Goal: Information Seeking & Learning: Check status

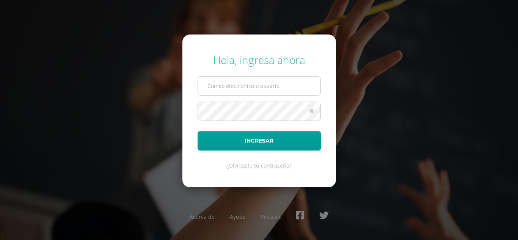
click at [248, 77] on input "text" at bounding box center [259, 86] width 122 height 19
type input "[EMAIL_ADDRESS][DOMAIN_NAME]"
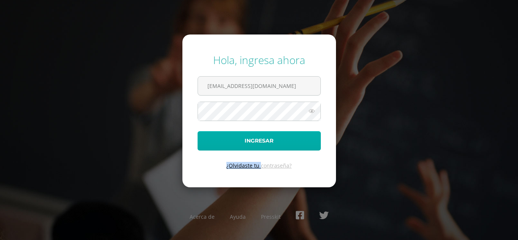
drag, startPoint x: 260, startPoint y: 155, endPoint x: 269, endPoint y: 133, distance: 23.8
click at [269, 133] on form "Hola, ingresa ahora irmamorales2023@maiagt.org Ingresar ¿Olvidaste tu contraseñ…" at bounding box center [258, 110] width 153 height 152
click at [269, 133] on button "Ingresar" at bounding box center [258, 140] width 123 height 19
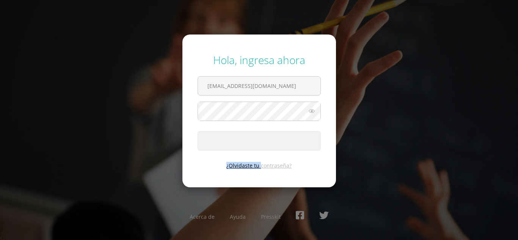
click at [269, 133] on span "submit" at bounding box center [259, 141] width 122 height 19
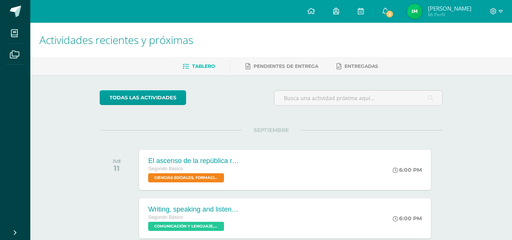
click at [422, 6] on img at bounding box center [414, 11] width 15 height 15
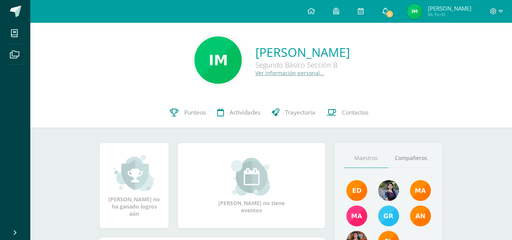
click at [394, 13] on span "2" at bounding box center [389, 14] width 8 height 8
click at [96, 72] on div "Irma Yulisa Morales Hom Segundo Básico Sección B Ver información personal..." at bounding box center [271, 60] width 470 height 50
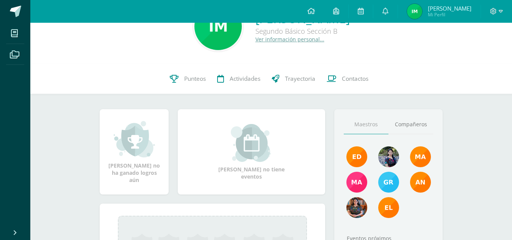
scroll to position [34, 0]
click at [184, 78] on span "Punteos" at bounding box center [195, 78] width 22 height 8
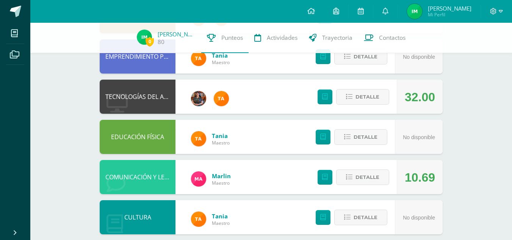
scroll to position [119, 0]
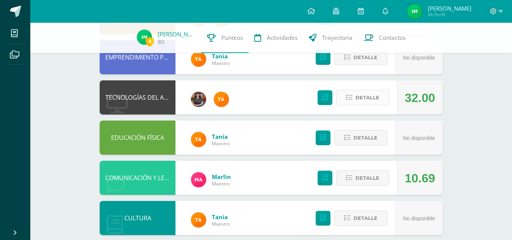
click at [361, 99] on span "Detalle" at bounding box center [367, 98] width 24 height 14
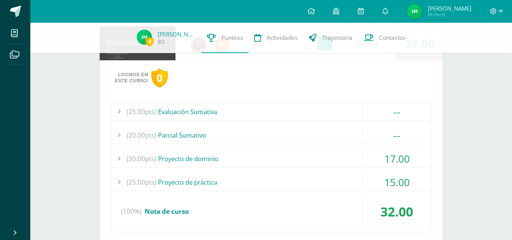
scroll to position [174, 0]
click at [212, 160] on div "(30.00pts) Proyecto de dominio" at bounding box center [270, 158] width 319 height 17
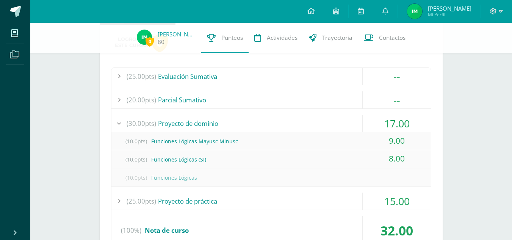
scroll to position [209, 0]
click at [222, 100] on div "(20.00pts) Parcial Sumativo" at bounding box center [270, 99] width 319 height 17
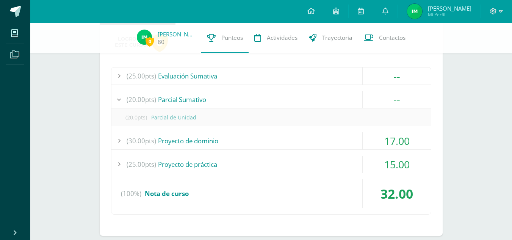
click at [202, 164] on div "(25.00pts) Proyecto de práctica" at bounding box center [270, 164] width 319 height 17
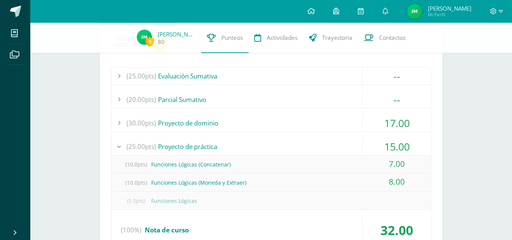
click at [202, 164] on div "(10.0pts) Funciones Lógicas (Concatenar)" at bounding box center [270, 164] width 319 height 17
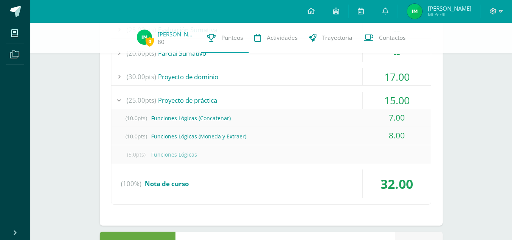
scroll to position [256, 0]
click at [218, 98] on div "(25.00pts) Proyecto de práctica" at bounding box center [270, 99] width 319 height 17
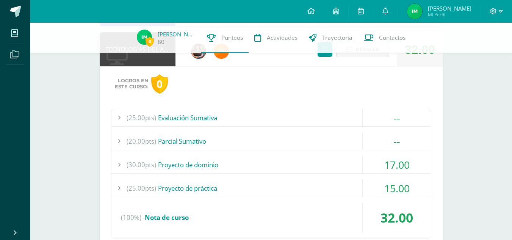
scroll to position [167, 0]
click at [197, 121] on div "(25.00pts) Evaluación Sumativa" at bounding box center [270, 118] width 319 height 17
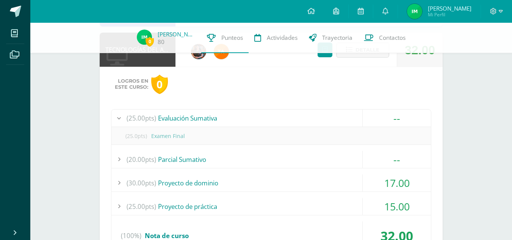
click at [196, 122] on div "(25.00pts) Evaluación Sumativa" at bounding box center [270, 118] width 319 height 17
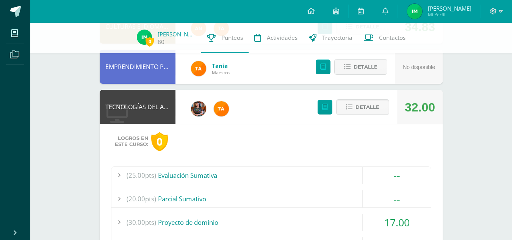
scroll to position [108, 0]
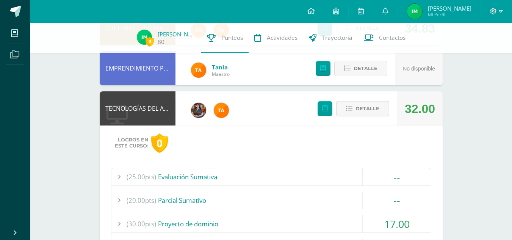
click at [369, 110] on span "Detalle" at bounding box center [367, 109] width 24 height 14
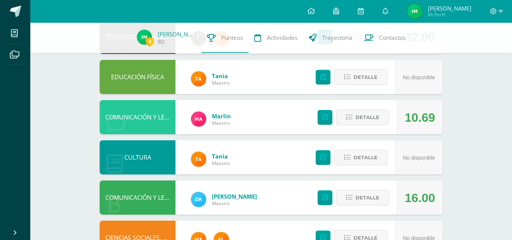
scroll to position [180, 0]
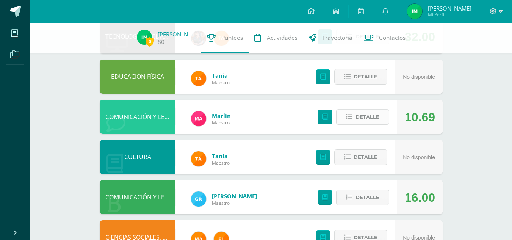
click at [353, 113] on button "Detalle" at bounding box center [362, 117] width 53 height 16
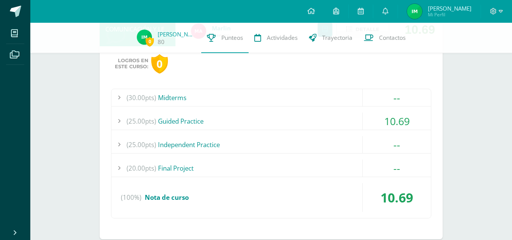
scroll to position [268, 0]
click at [207, 122] on div "(25.00pts) Guided Practice" at bounding box center [270, 120] width 319 height 17
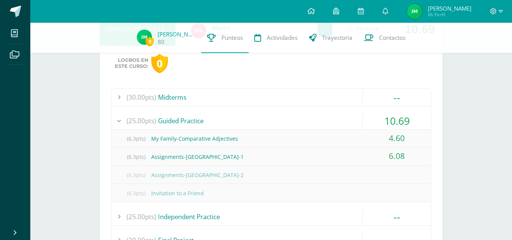
click at [193, 114] on div "(25.00pts) Guided Practice" at bounding box center [270, 120] width 319 height 17
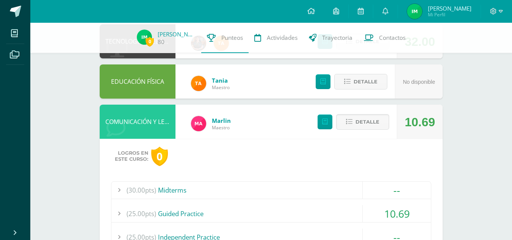
scroll to position [174, 0]
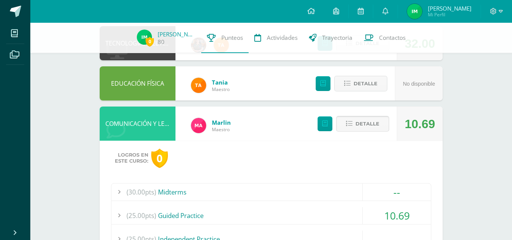
click at [349, 122] on icon at bounding box center [349, 124] width 6 height 6
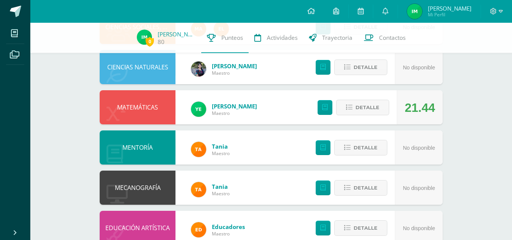
scroll to position [391, 0]
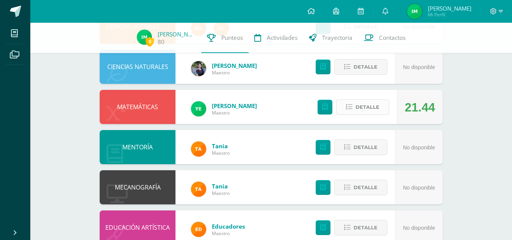
click at [371, 111] on span "Detalle" at bounding box center [367, 107] width 24 height 14
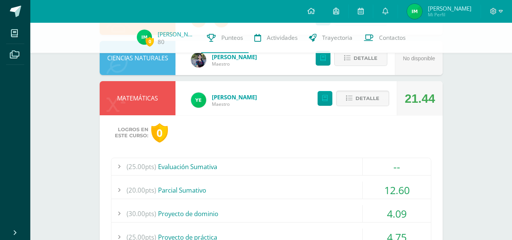
scroll to position [399, 0]
click at [361, 92] on span "Detalle" at bounding box center [367, 99] width 24 height 14
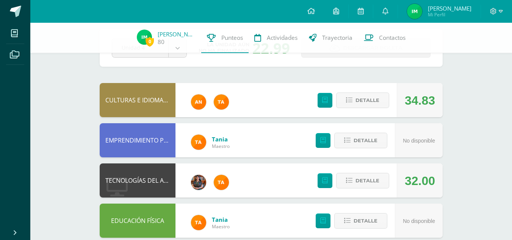
scroll to position [0, 0]
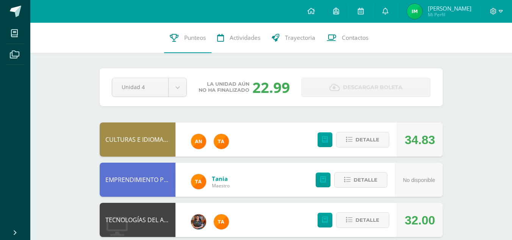
click at [422, 15] on img at bounding box center [414, 11] width 15 height 15
